Goal: Subscribe to service/newsletter

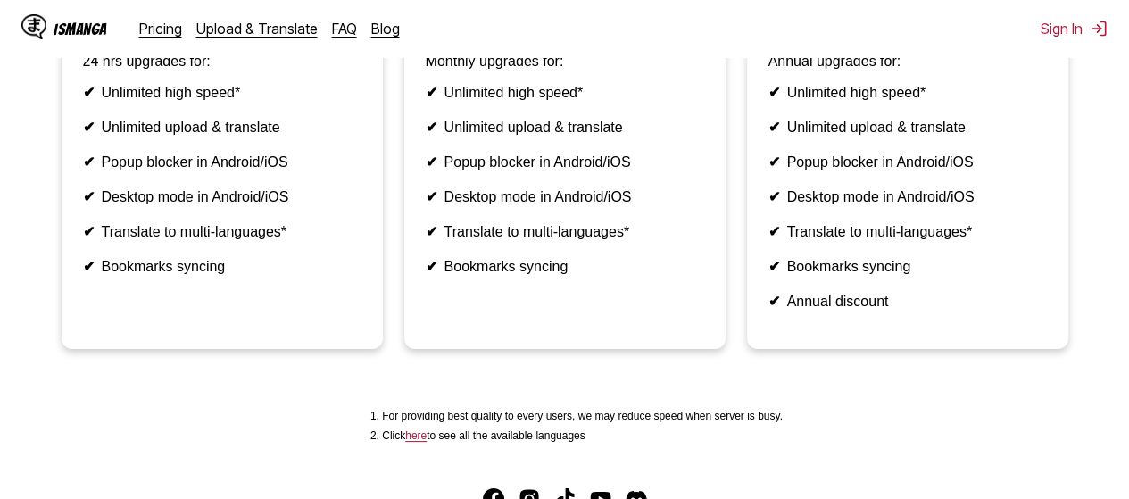
scroll to position [339, 0]
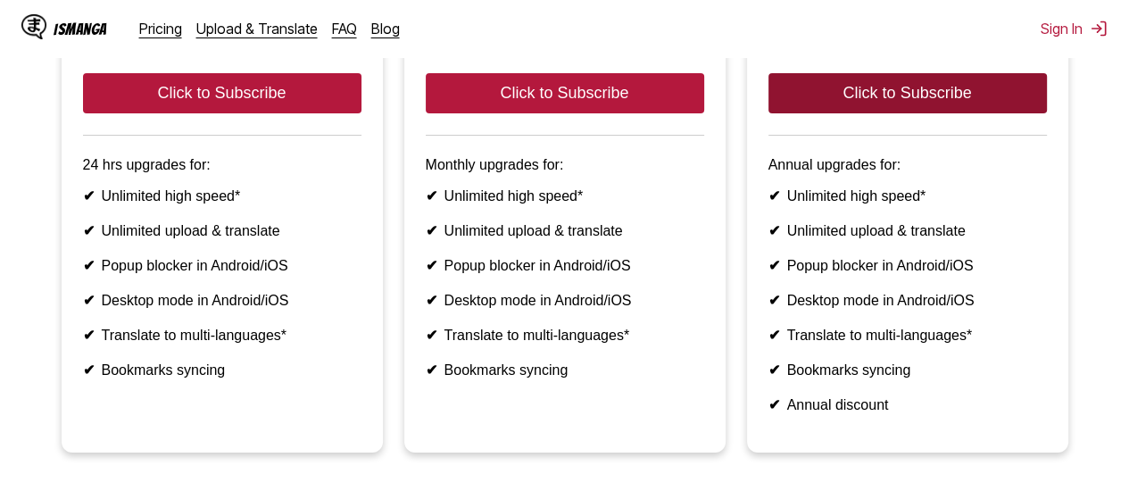
click at [875, 113] on button "Click to Subscribe" at bounding box center [907, 93] width 278 height 40
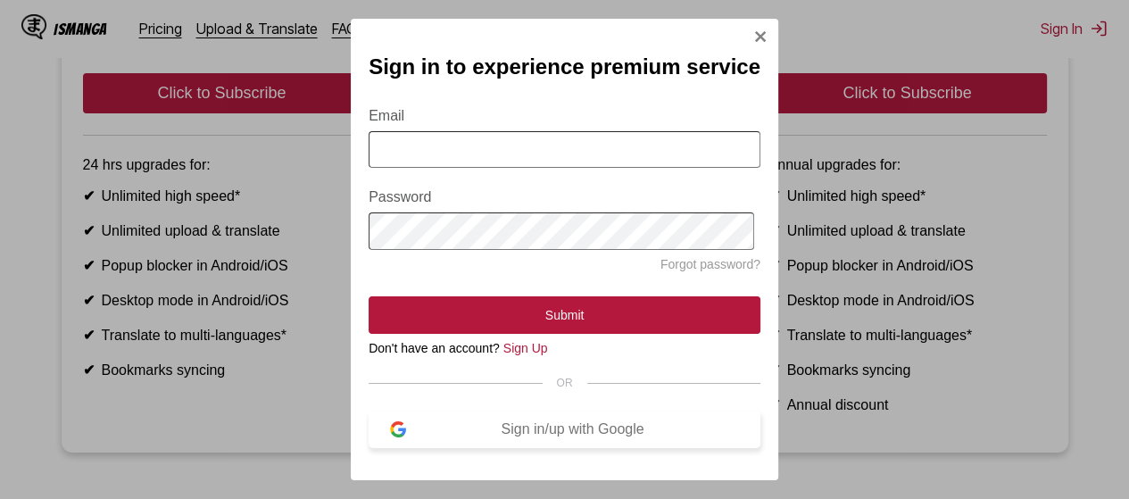
click at [536, 435] on div "Sign in/up with Google" at bounding box center [572, 429] width 333 height 16
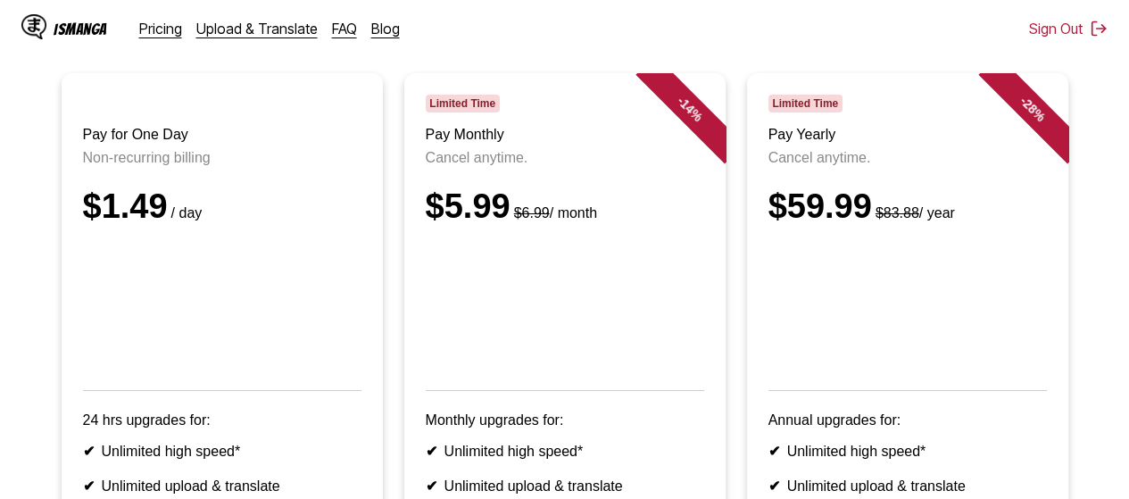
scroll to position [193, 0]
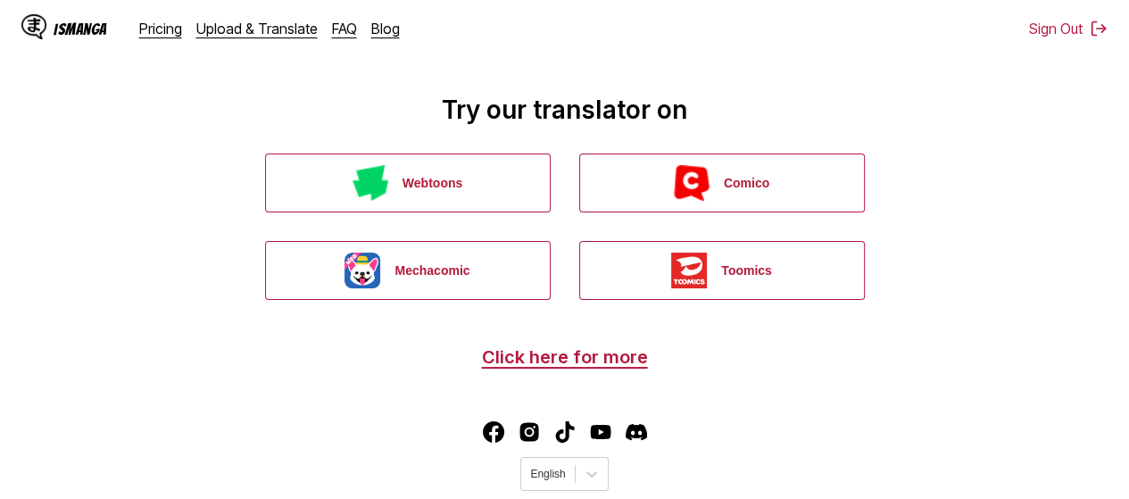
scroll to position [133, 0]
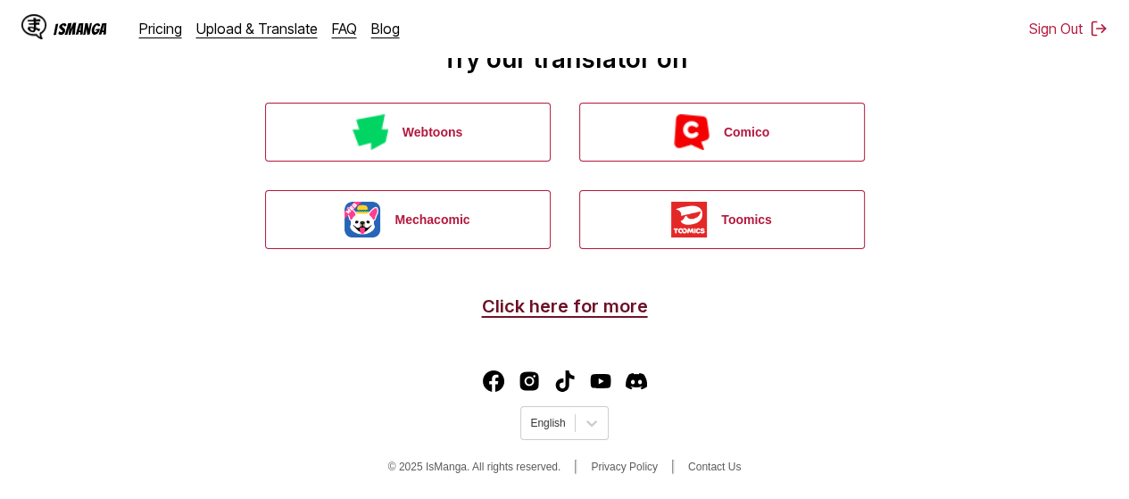
click at [559, 300] on link "Click here for more" at bounding box center [565, 305] width 166 height 21
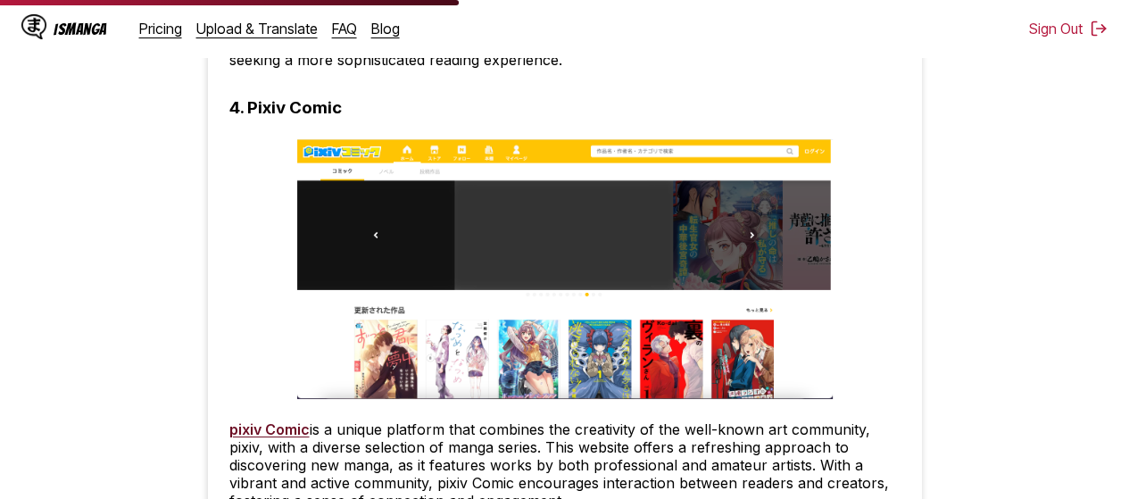
scroll to position [3569, 0]
